Goal: Navigation & Orientation: Find specific page/section

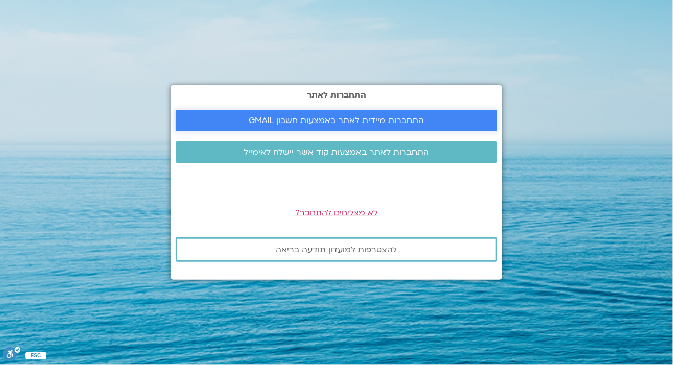
click at [399, 120] on span "התחברות מיידית לאתר באמצעות חשבון GMAIL" at bounding box center [336, 120] width 175 height 9
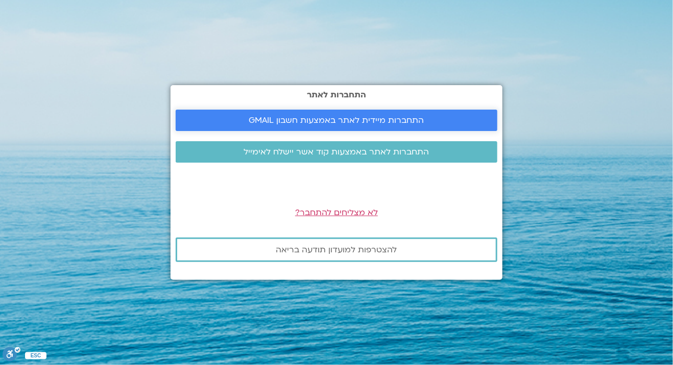
click at [357, 120] on span "התחברות מיידית לאתר באמצעות חשבון GMAIL" at bounding box center [336, 120] width 175 height 9
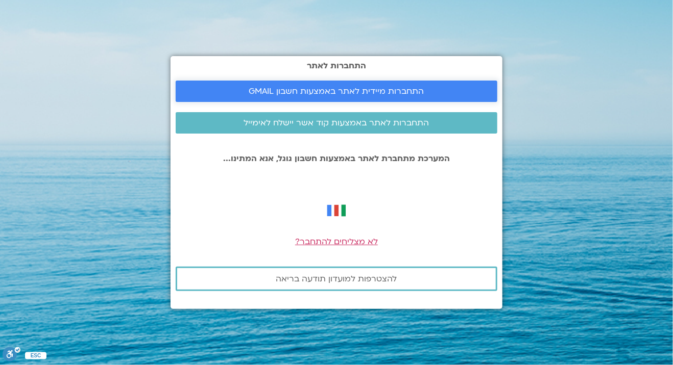
click at [376, 87] on span "התחברות מיידית לאתר באמצעות חשבון GMAIL" at bounding box center [336, 91] width 175 height 9
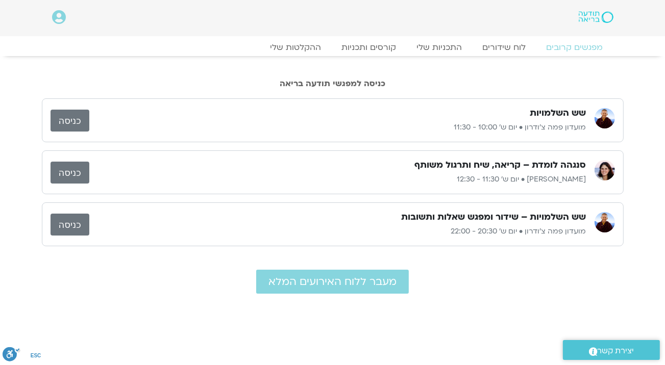
click at [59, 16] on icon at bounding box center [59, 17] width 14 height 14
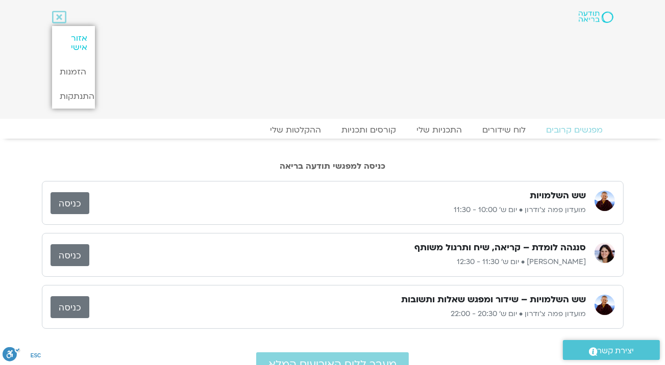
click at [79, 40] on link "אזור אישי" at bounding box center [73, 43] width 43 height 34
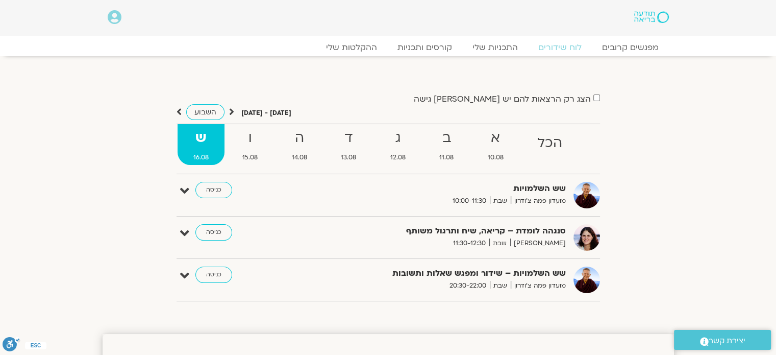
click at [114, 22] on icon at bounding box center [115, 17] width 14 height 14
